Goal: Obtain resource: Download file/media

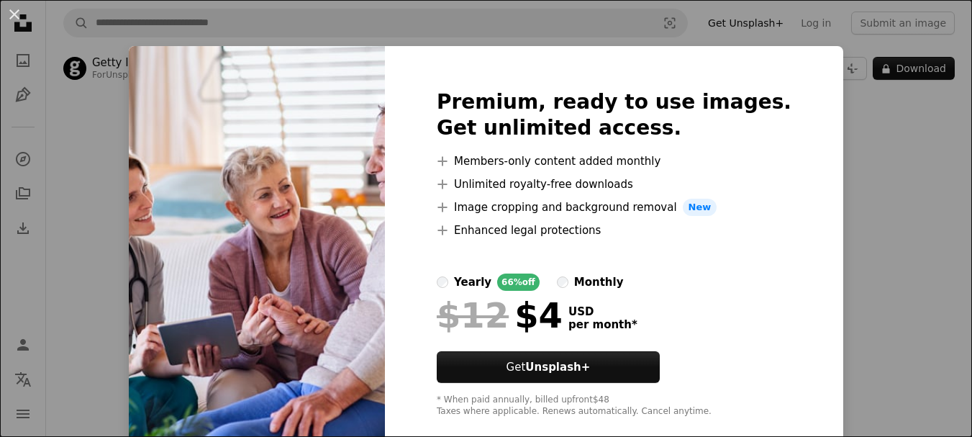
scroll to position [72, 0]
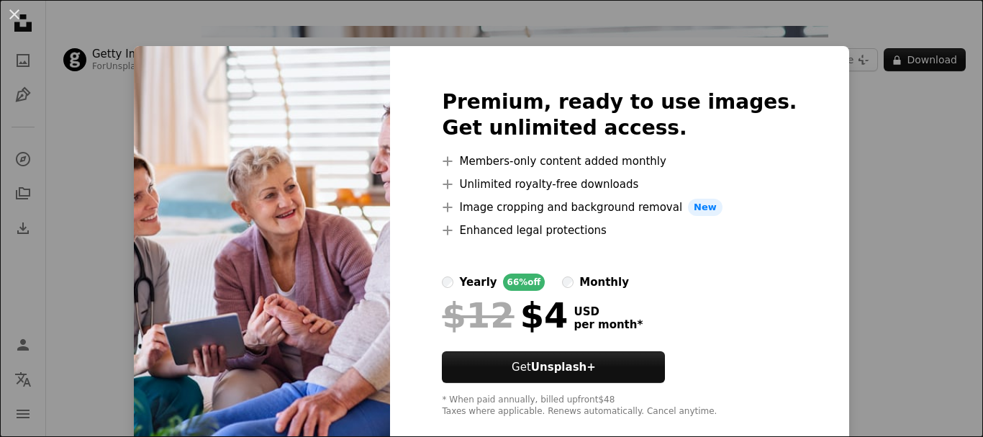
click at [843, 91] on div "An X shape Premium, ready to use images. Get unlimited access. A plus sign Memb…" at bounding box center [491, 218] width 983 height 437
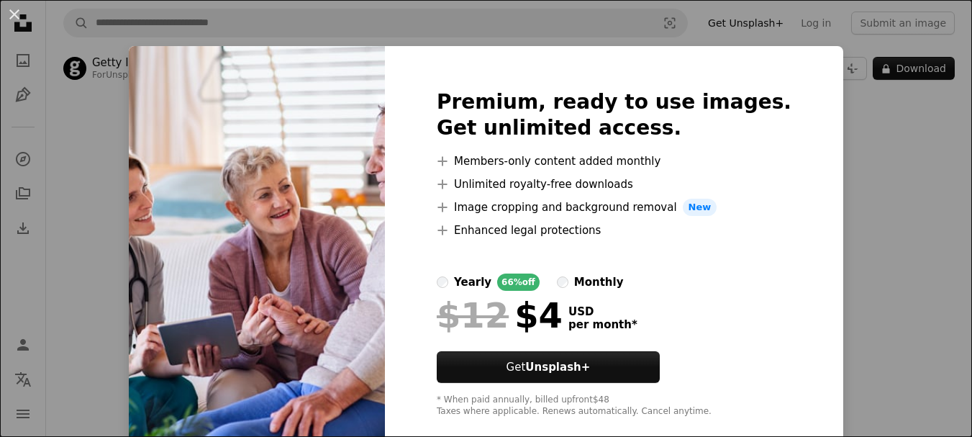
scroll to position [216, 0]
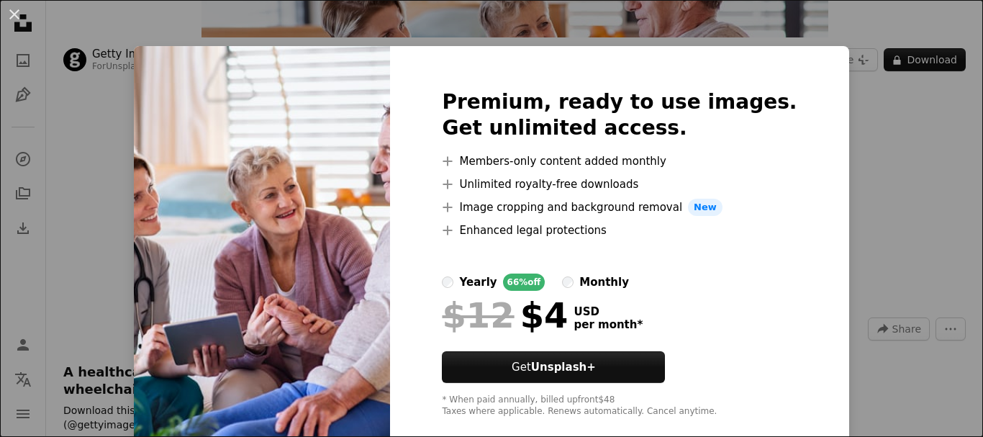
click at [889, 245] on div "An X shape Premium, ready to use images. Get unlimited access. A plus sign Memb…" at bounding box center [491, 218] width 983 height 437
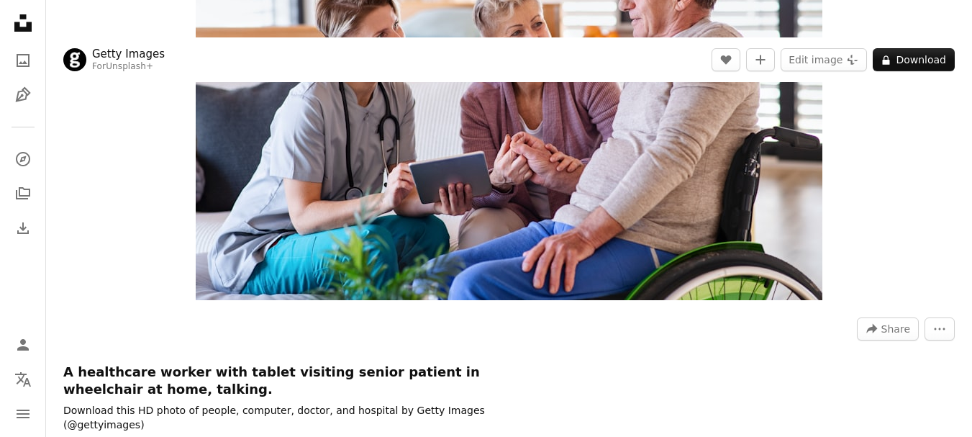
click at [909, 251] on div "Zoom in" at bounding box center [509, 91] width 926 height 433
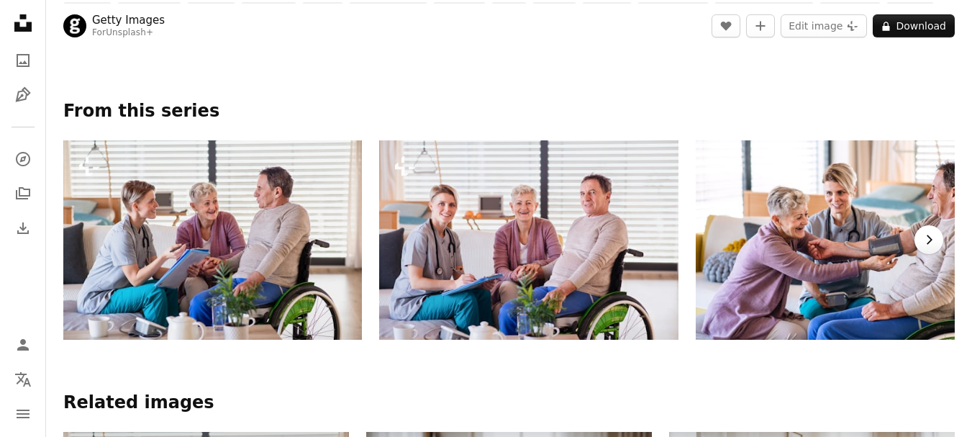
click at [927, 243] on icon "Chevron right" at bounding box center [929, 239] width 14 height 14
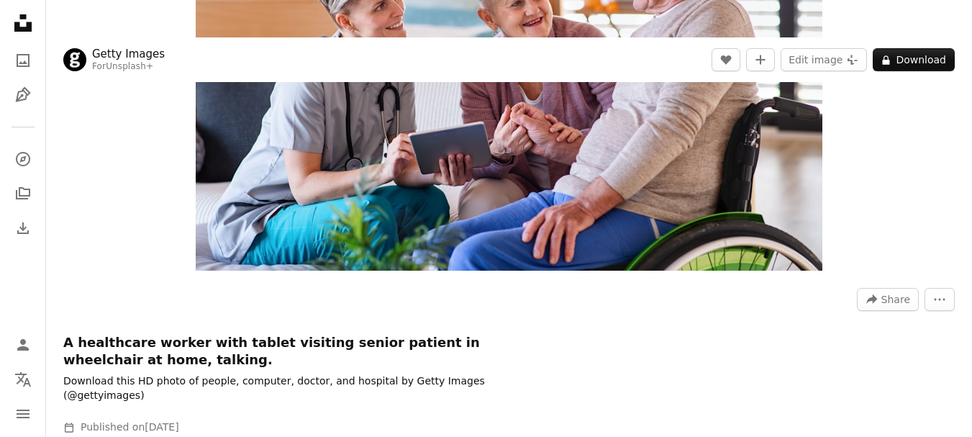
scroll to position [109, 0]
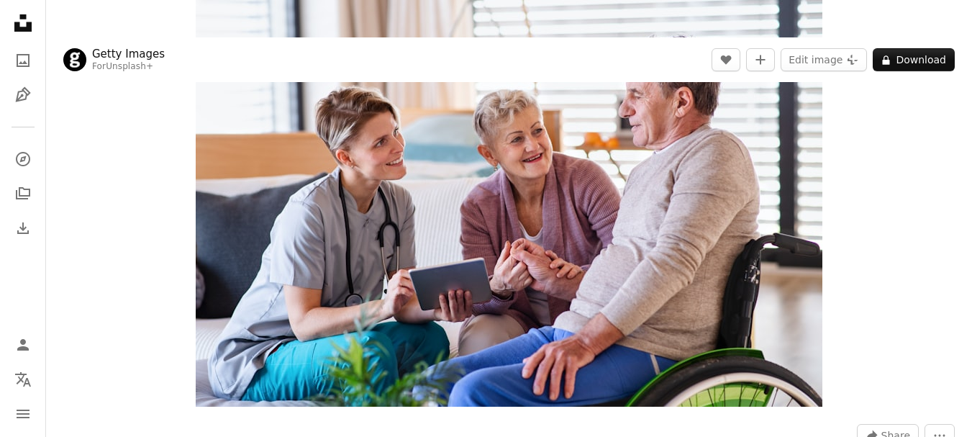
click at [884, 301] on div "Zoom in" at bounding box center [509, 197] width 926 height 433
